Goal: Task Accomplishment & Management: Complete application form

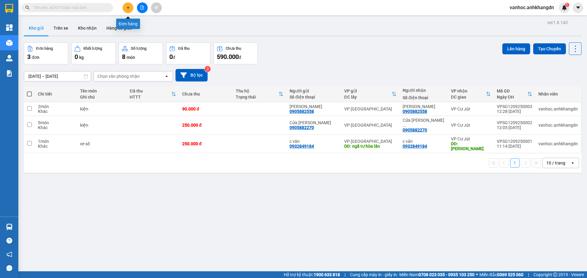
click at [130, 9] on button at bounding box center [127, 7] width 11 height 11
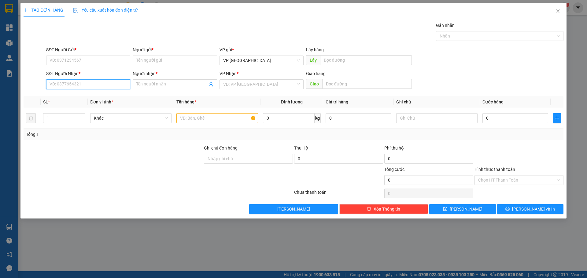
click at [99, 89] on input "SĐT Người Nhận *" at bounding box center [88, 84] width 84 height 10
type input "0842477798"
click at [159, 89] on span at bounding box center [175, 84] width 84 height 10
click at [159, 86] on input "Người nhận *" at bounding box center [171, 84] width 71 height 7
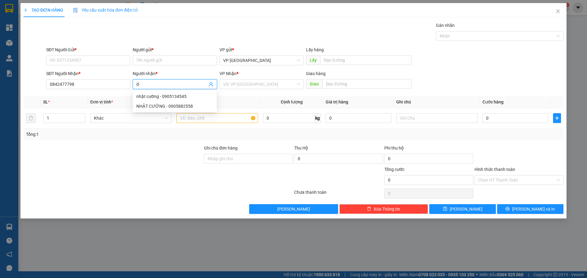
type input "d"
paste input "đ"
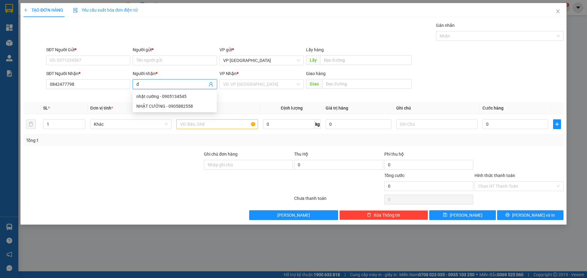
paste input "ô"
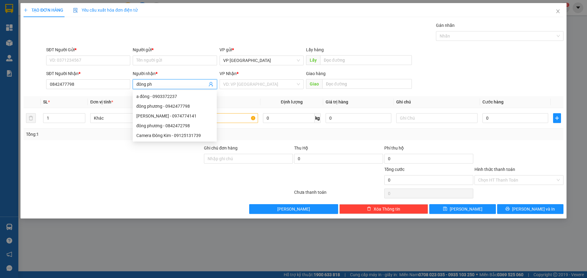
paste input "ươ"
type input "đông phương"
click at [172, 96] on div "đông phương - 0942477798" at bounding box center [174, 96] width 77 height 7
type input "0942477798"
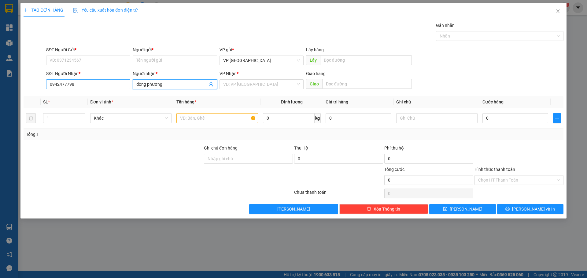
drag, startPoint x: 164, startPoint y: 85, endPoint x: 122, endPoint y: 83, distance: 42.2
click at [98, 87] on div "SĐT Người Nhận * 0942477798 Người nhận * đông phương đông phương VP Nhận * VD: …" at bounding box center [304, 80] width 519 height 21
type input "đông phương"
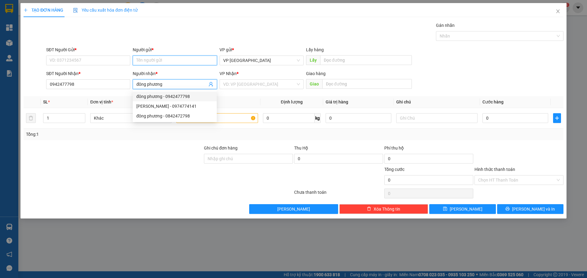
click at [161, 61] on input "Người gửi *" at bounding box center [175, 61] width 84 height 10
paste input "đông phương"
type input "đông phương"
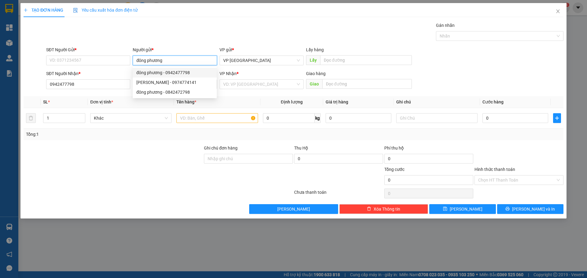
click at [180, 73] on div "đông phương - 0942477798" at bounding box center [174, 72] width 77 height 7
type input "0942477798"
type input "đông phương"
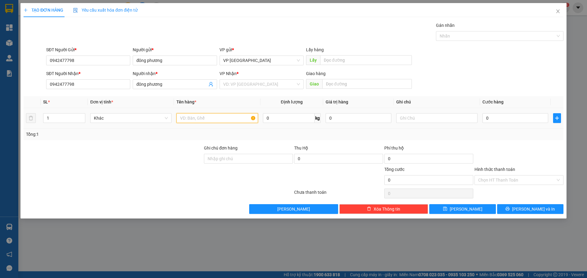
click at [205, 119] on input "text" at bounding box center [216, 118] width 81 height 10
paste input "óp"
paste input "ốp"
paste input "ấ"
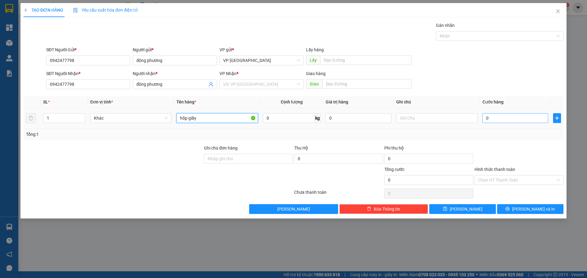
type input "hốp giấy"
click at [499, 122] on input "0" at bounding box center [515, 118] width 66 height 10
type input "4"
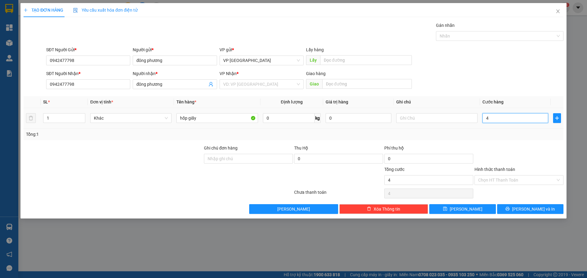
type input "40"
type input "400"
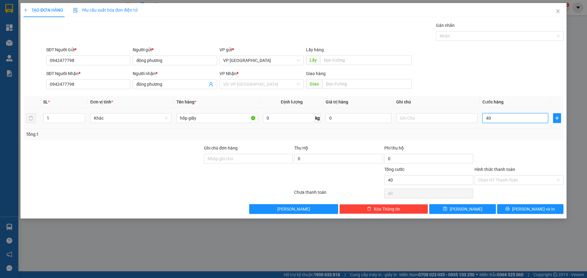
type input "400"
type input "4.000"
type input "40.000"
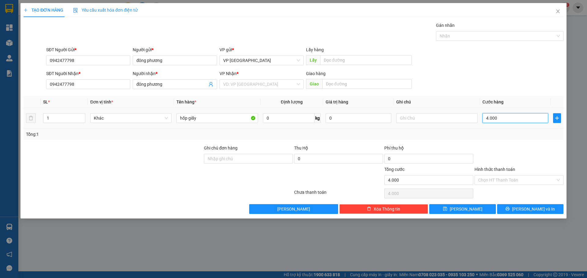
type input "40.000"
click at [264, 86] on input "search" at bounding box center [259, 84] width 72 height 9
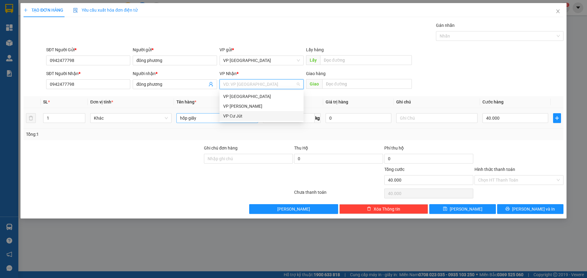
drag, startPoint x: 247, startPoint y: 115, endPoint x: 253, endPoint y: 114, distance: 6.2
click at [247, 115] on div "VP Cư Jút" at bounding box center [261, 116] width 77 height 7
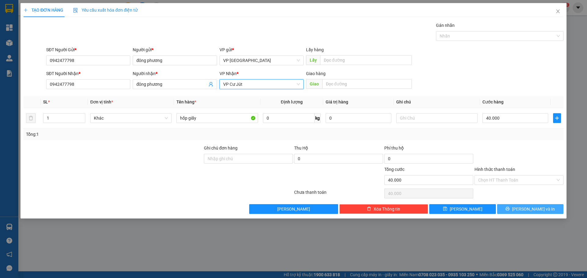
click at [522, 206] on button "[PERSON_NAME] và In" at bounding box center [530, 209] width 66 height 10
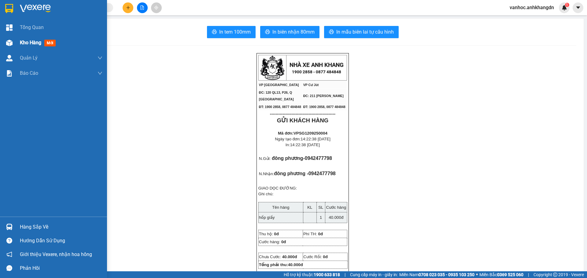
click at [11, 41] on img at bounding box center [9, 43] width 6 height 6
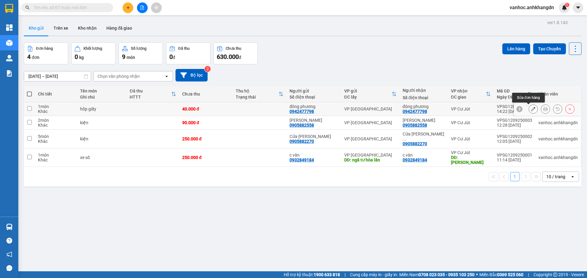
click at [531, 111] on icon at bounding box center [533, 109] width 4 height 4
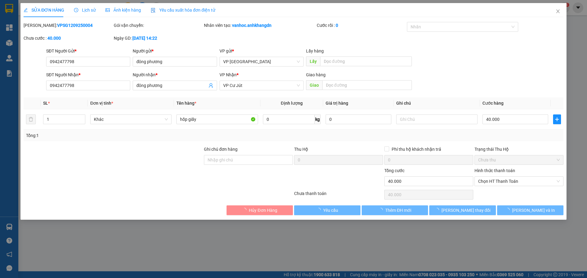
type input "0942477798"
type input "đông phương"
type input "0942477798"
type input "đông phương"
type input "40.000"
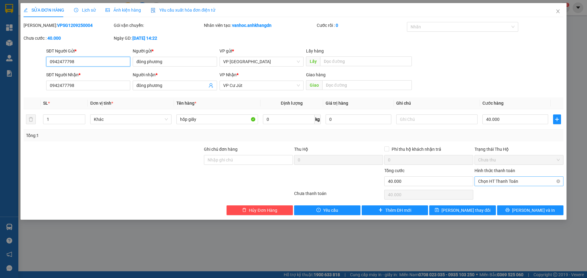
click at [526, 179] on span "Chọn HT Thanh Toán" at bounding box center [519, 181] width 82 height 9
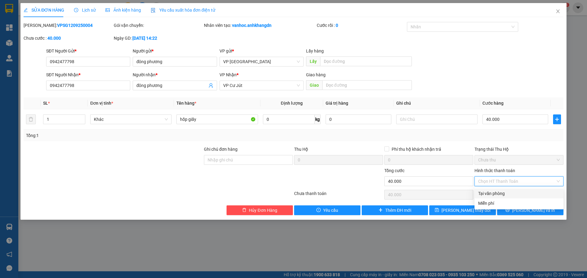
click at [501, 193] on div "Tại văn phòng" at bounding box center [519, 193] width 82 height 7
type input "0"
click at [527, 210] on span "[PERSON_NAME] và In" at bounding box center [533, 210] width 43 height 7
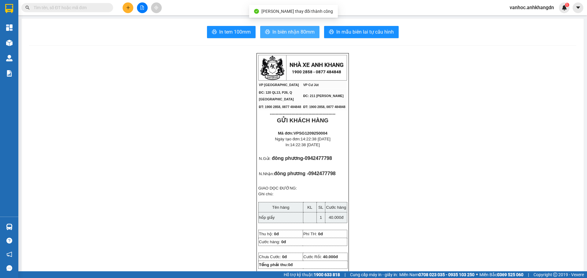
click at [311, 31] on span "In biên nhận 80mm" at bounding box center [293, 32] width 42 height 8
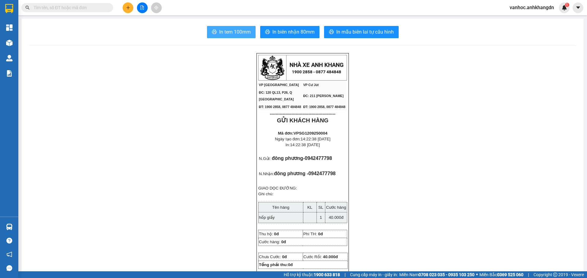
click at [247, 32] on span "In tem 100mm" at bounding box center [234, 32] width 31 height 8
